Goal: Obtain resource: Download file/media

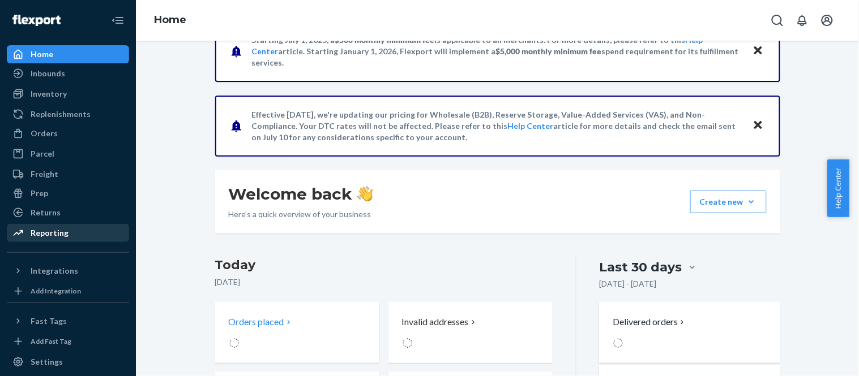
click at [63, 226] on div "Reporting" at bounding box center [68, 233] width 120 height 16
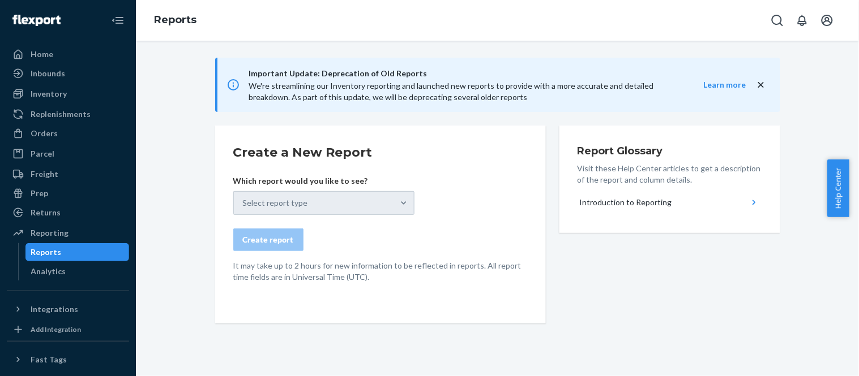
click at [249, 200] on div "Select report type" at bounding box center [323, 203] width 181 height 24
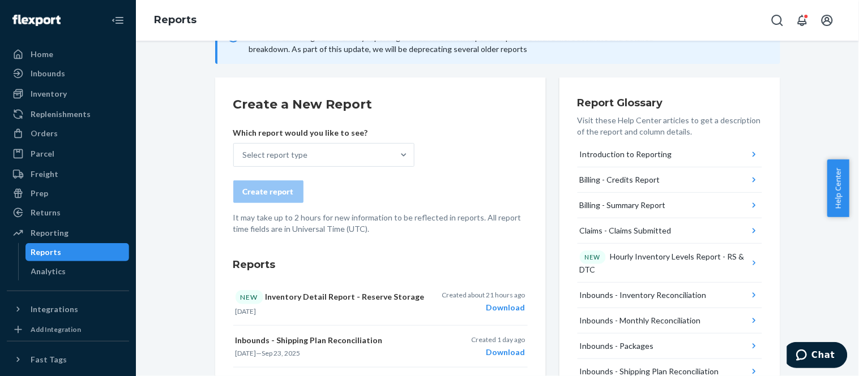
scroll to position [63, 0]
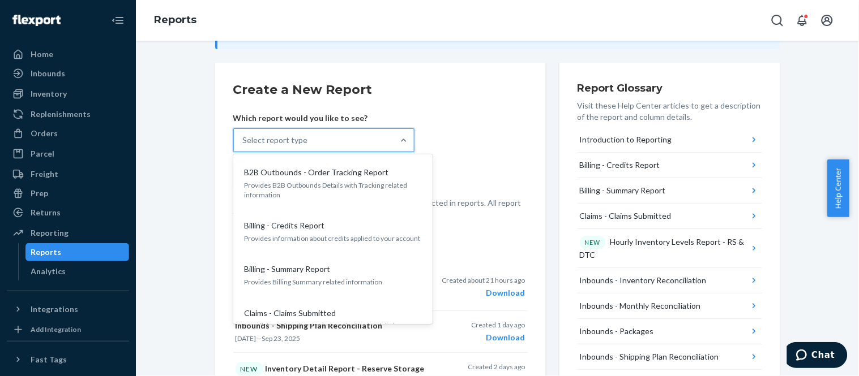
click at [279, 144] on div "Select report type" at bounding box center [275, 140] width 65 height 11
click at [244, 144] on input "option B2B Outbounds - Order Tracking Report focused, 1 of 32. 32 results avail…" at bounding box center [243, 140] width 1 height 11
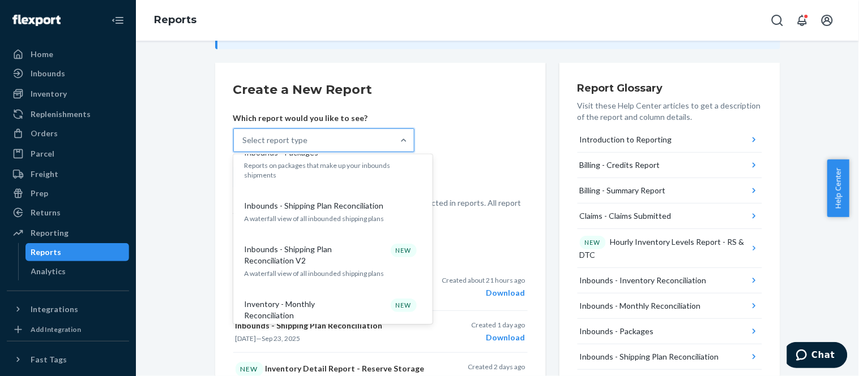
scroll to position [375, 0]
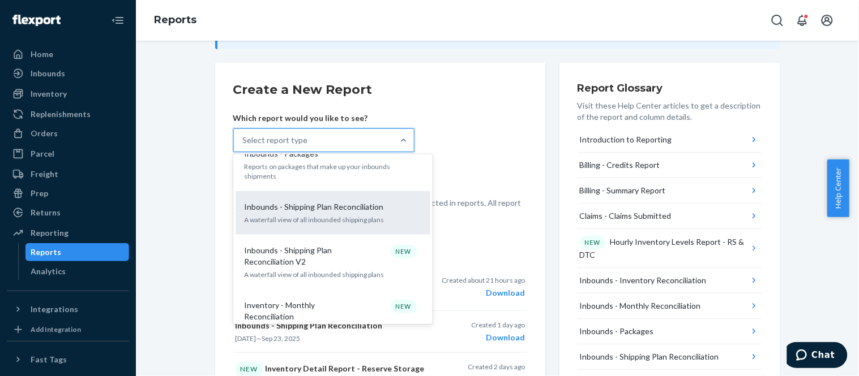
click at [320, 215] on p "A waterfall view of all inbounded shipping plans" at bounding box center [333, 220] width 177 height 10
click at [244, 146] on input "option Inbounds - Shipping Plan Reconciliation focused, 9 of 32. 32 results ava…" at bounding box center [243, 140] width 1 height 11
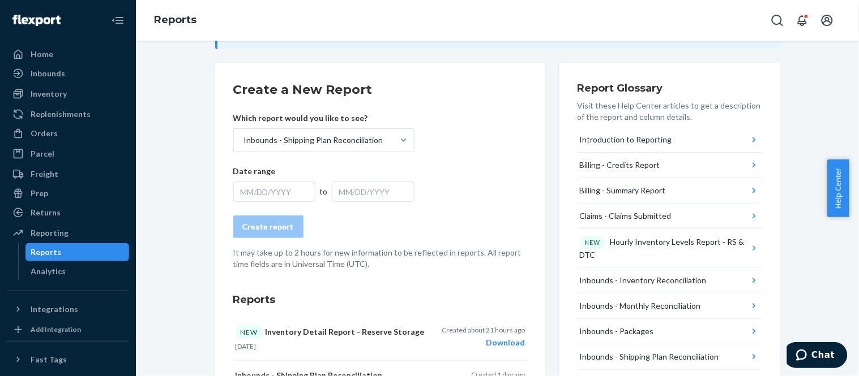
click at [332, 189] on div "MM/DD/YYYY" at bounding box center [373, 192] width 83 height 20
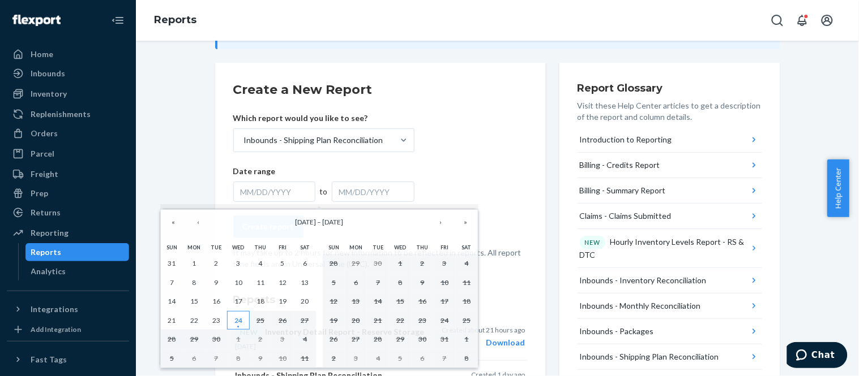
click at [236, 323] on abbr "24" at bounding box center [238, 320] width 8 height 8
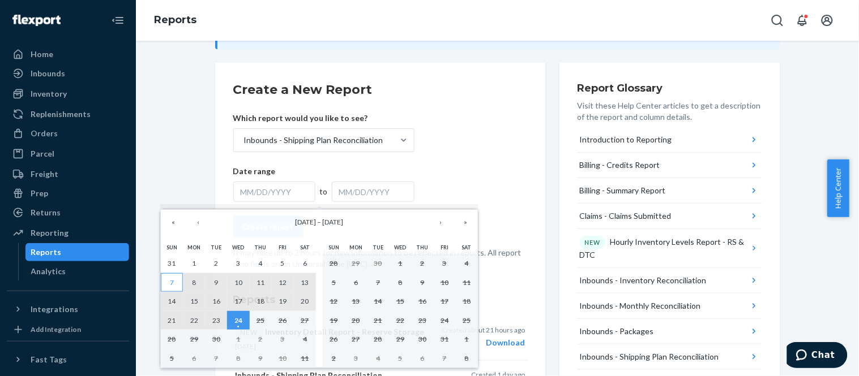
click at [165, 281] on button "7" at bounding box center [172, 282] width 22 height 19
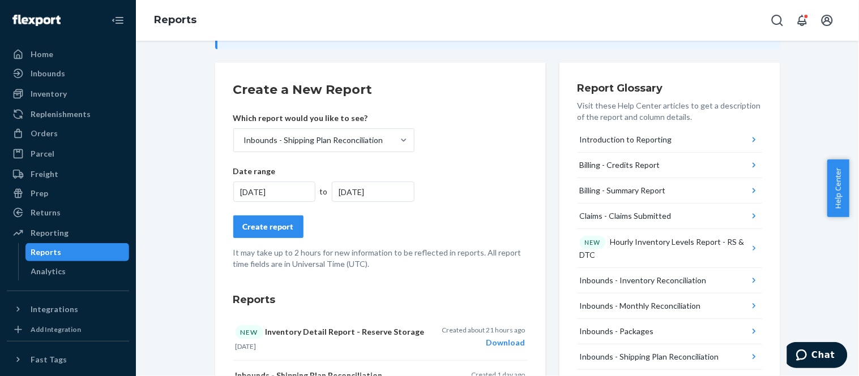
click at [247, 224] on div "Create report" at bounding box center [268, 226] width 51 height 11
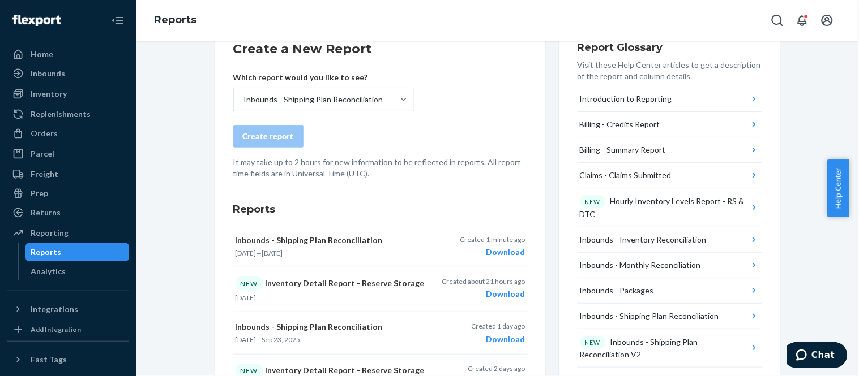
scroll to position [126, 0]
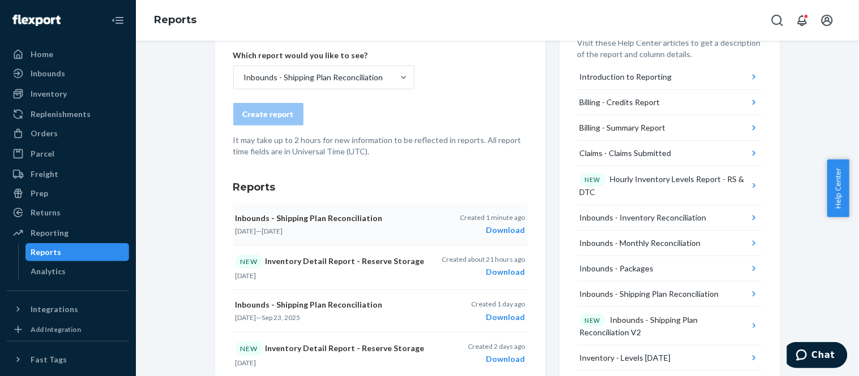
click at [506, 231] on div "Download" at bounding box center [492, 230] width 65 height 11
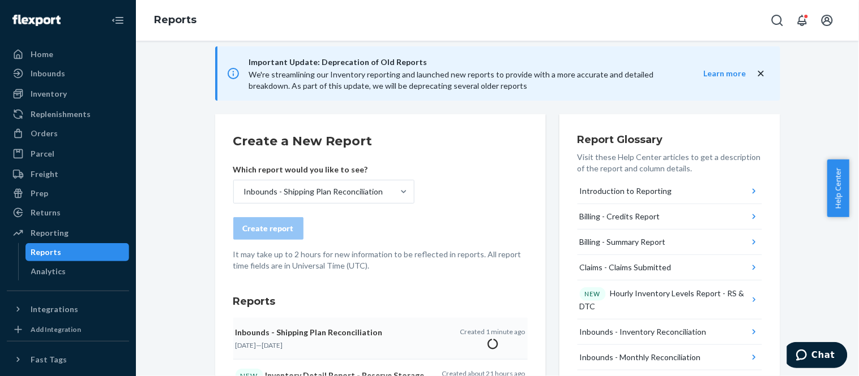
scroll to position [0, 0]
